Goal: Information Seeking & Learning: Understand process/instructions

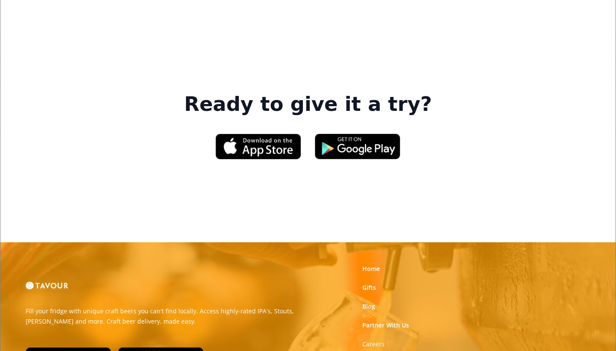
scroll to position [1286, 0]
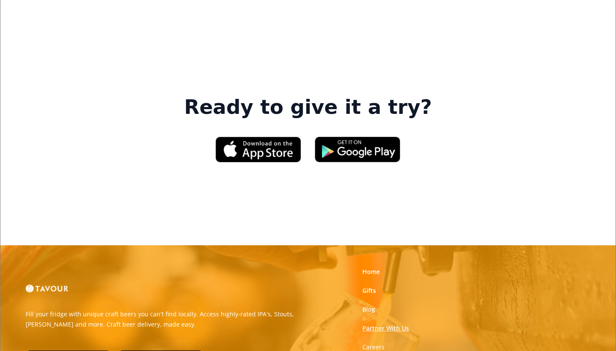
click at [399, 324] on link "Partner With Us" at bounding box center [385, 328] width 47 height 9
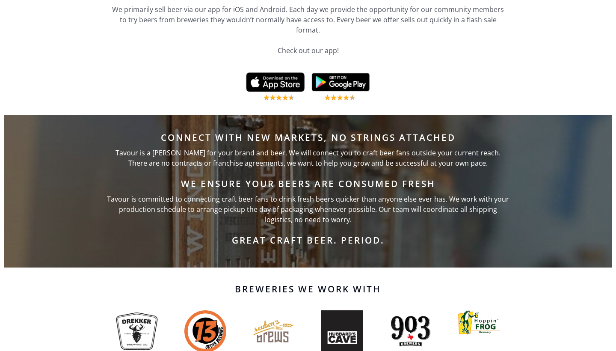
scroll to position [372, 0]
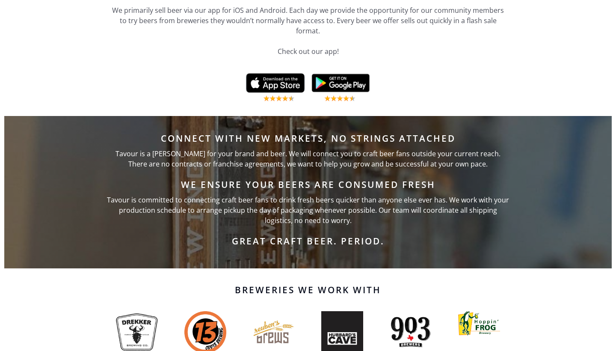
click at [380, 17] on p "We are a group of craft beer nerds, pioneering a new way to connect breweries w…" at bounding box center [308, 20] width 394 height 92
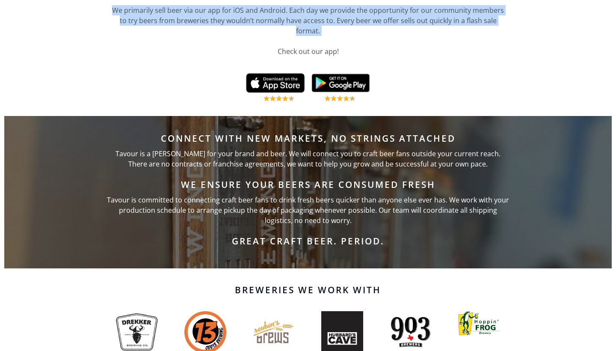
click at [380, 17] on p "We are a group of craft beer nerds, pioneering a new way to connect breweries w…" at bounding box center [308, 20] width 394 height 92
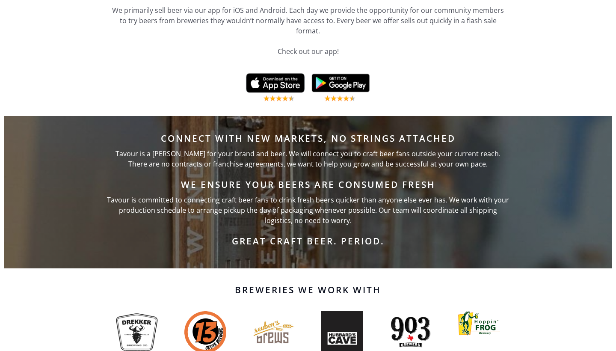
click at [380, 17] on p "We are a group of craft beer nerds, pioneering a new way to connect breweries w…" at bounding box center [308, 20] width 394 height 92
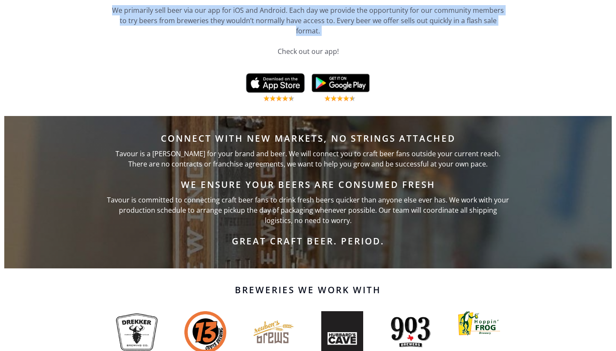
click at [380, 17] on p "We are a group of craft beer nerds, pioneering a new way to connect breweries w…" at bounding box center [308, 20] width 394 height 92
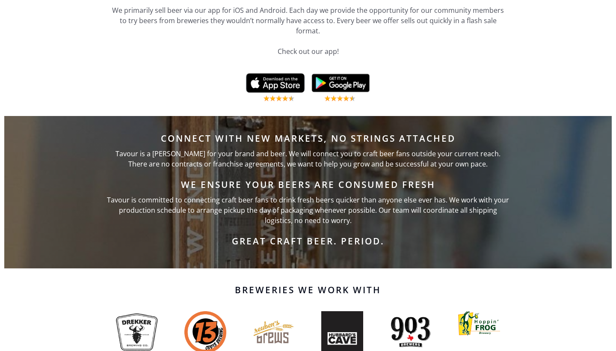
click at [380, 17] on p "We are a group of craft beer nerds, pioneering a new way to connect breweries w…" at bounding box center [308, 20] width 394 height 92
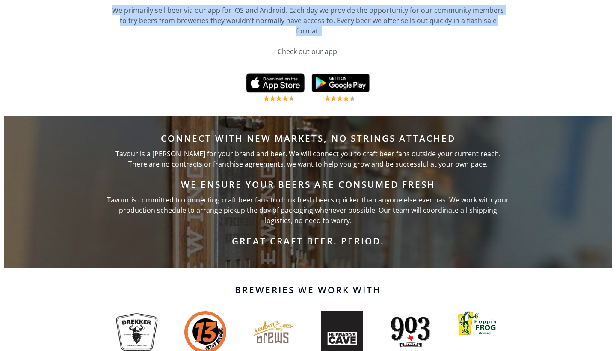
click at [380, 17] on p "We are a group of craft beer nerds, pioneering a new way to connect breweries w…" at bounding box center [308, 20] width 394 height 92
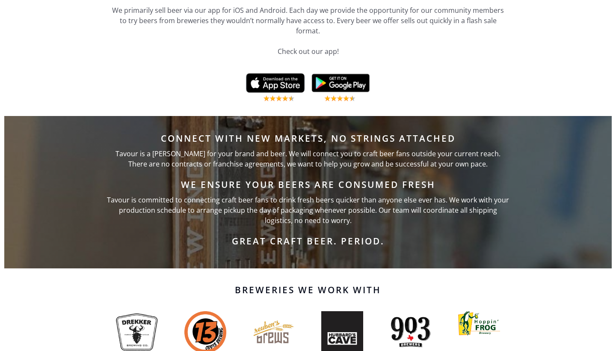
click at [380, 17] on p "We are a group of craft beer nerds, pioneering a new way to connect breweries w…" at bounding box center [308, 20] width 394 height 92
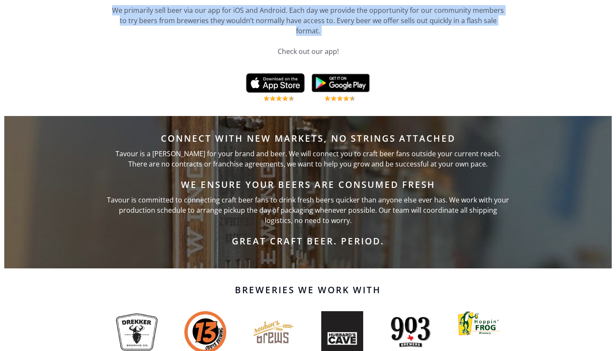
click at [380, 17] on p "We are a group of craft beer nerds, pioneering a new way to connect breweries w…" at bounding box center [308, 20] width 394 height 92
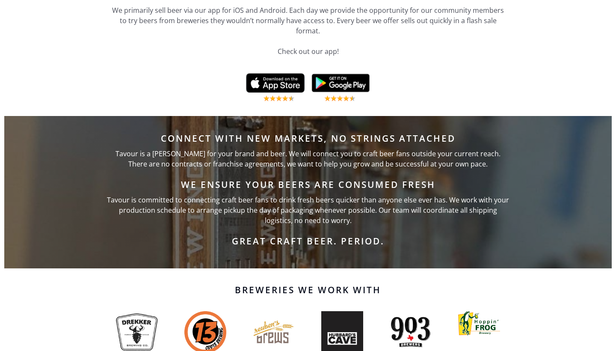
click at [380, 17] on p "We are a group of craft beer nerds, pioneering a new way to connect breweries w…" at bounding box center [308, 20] width 394 height 92
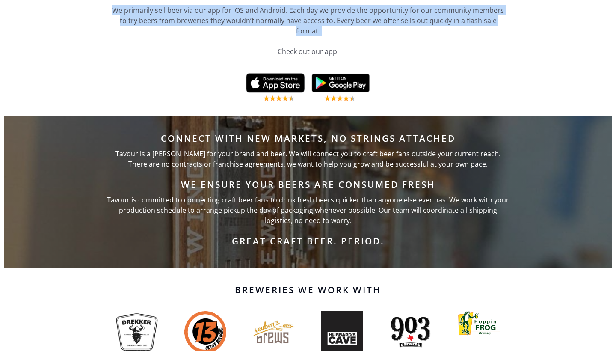
click at [380, 17] on p "We are a group of craft beer nerds, pioneering a new way to connect breweries w…" at bounding box center [308, 20] width 394 height 92
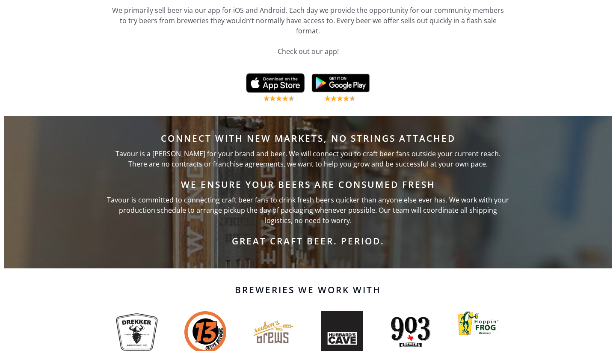
click at [380, 17] on p "We are a group of craft beer nerds, pioneering a new way to connect breweries w…" at bounding box center [308, 20] width 394 height 92
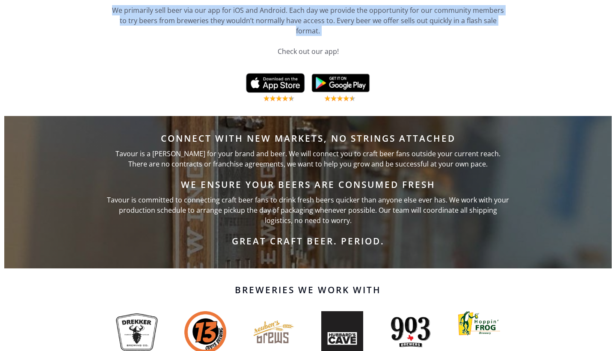
click at [380, 17] on p "We are a group of craft beer nerds, pioneering a new way to connect breweries w…" at bounding box center [308, 20] width 394 height 92
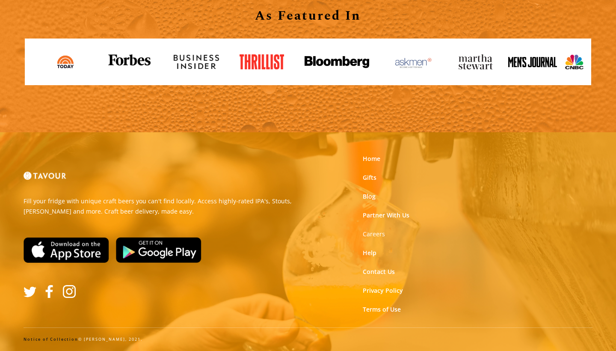
scroll to position [973, 0]
